Goal: Task Accomplishment & Management: Manage account settings

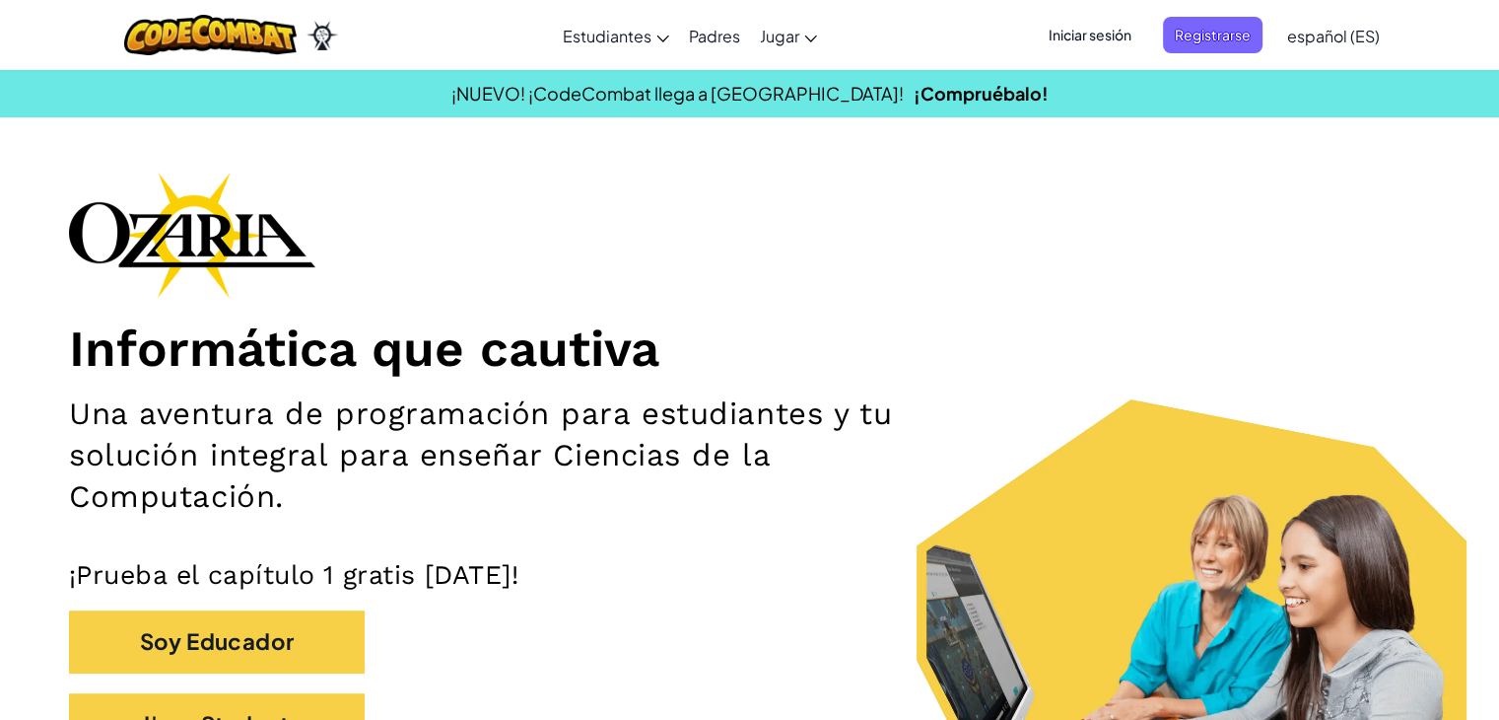
click at [1142, 36] on span "Iniciar sesión" at bounding box center [1090, 35] width 106 height 36
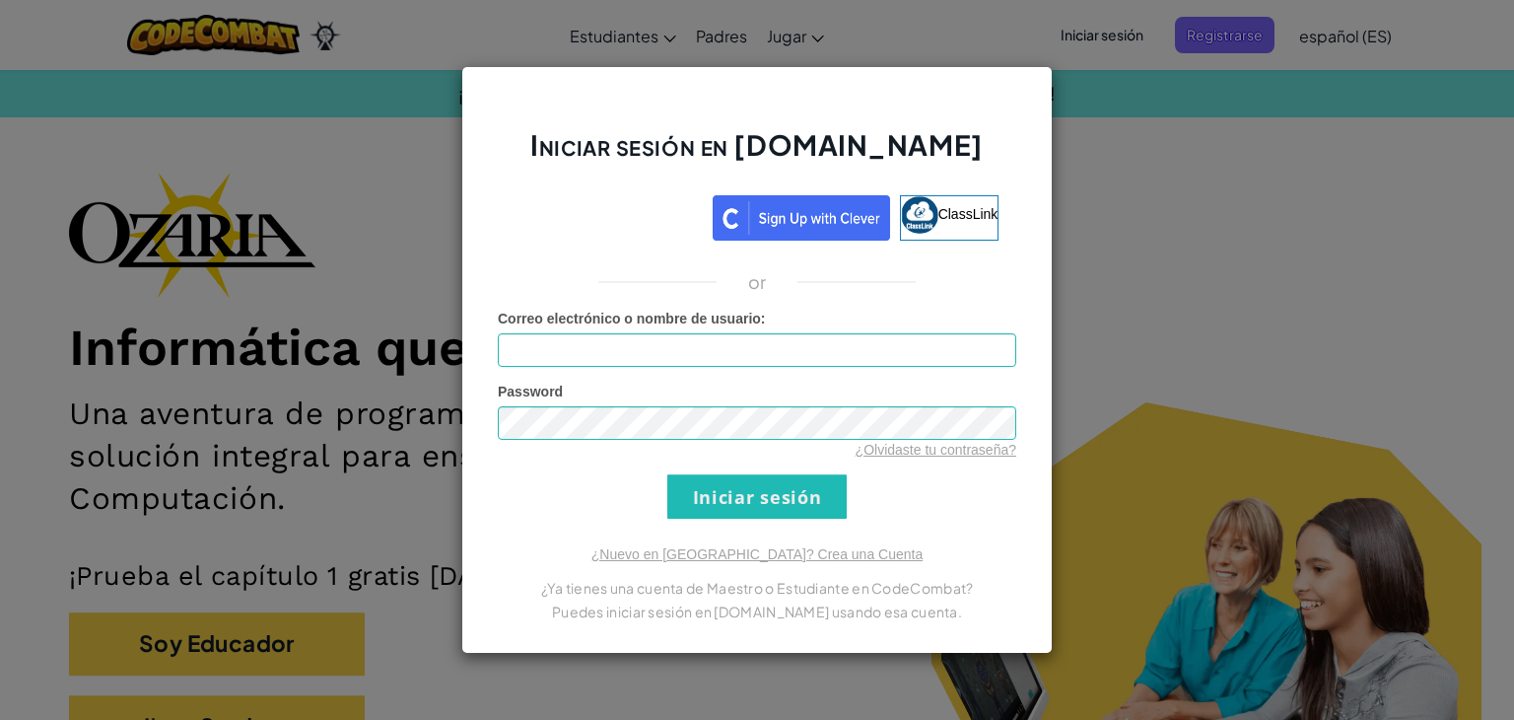
click at [565, 332] on div "Correo electrónico o nombre de usuario :" at bounding box center [757, 338] width 519 height 58
click at [565, 337] on input "Correo electrónico o nombre de usuario :" at bounding box center [757, 350] width 519 height 34
type input "[EMAIL_ADDRESS][DOMAIN_NAME]"
click at [737, 498] on input "Iniciar sesión" at bounding box center [756, 496] width 179 height 44
